Goal: Information Seeking & Learning: Learn about a topic

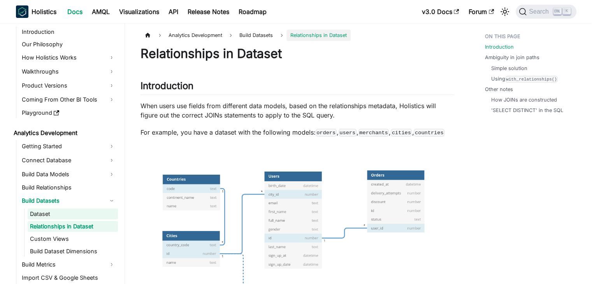
click at [68, 213] on link "Dataset" at bounding box center [73, 213] width 90 height 11
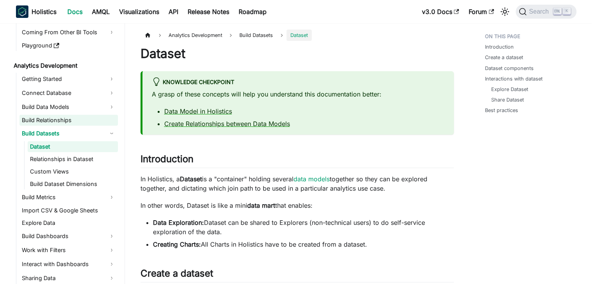
scroll to position [95, 0]
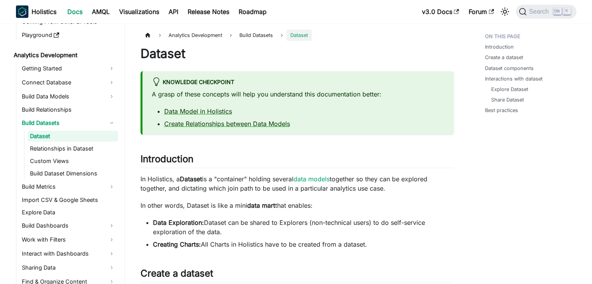
click at [74, 154] on ul "Dataset Relationships in Dataset Custom Views Build Dataset Dimensions" at bounding box center [71, 155] width 94 height 48
click at [67, 159] on link "Custom Views" at bounding box center [73, 161] width 90 height 11
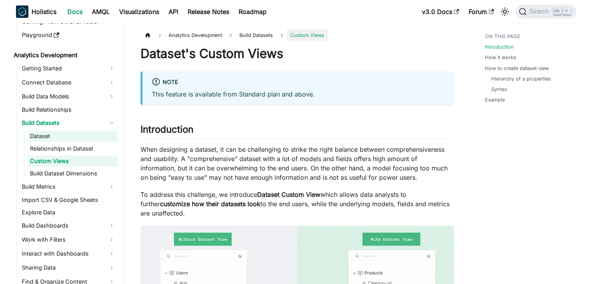
click at [69, 133] on link "Dataset" at bounding box center [73, 136] width 90 height 11
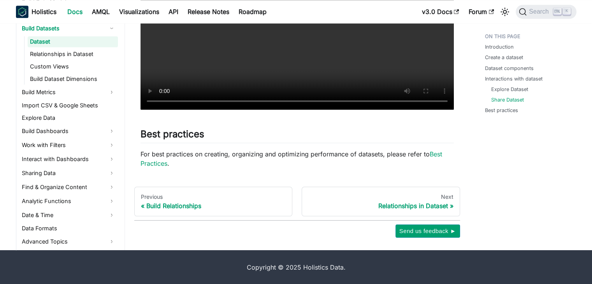
scroll to position [194, 0]
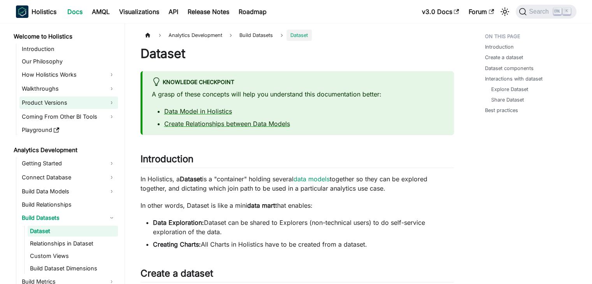
scroll to position [5, 0]
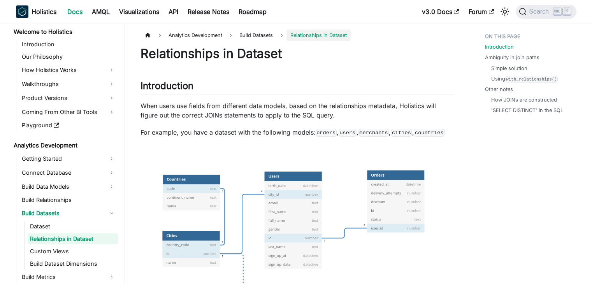
scroll to position [17, 0]
